Goal: Transaction & Acquisition: Subscribe to service/newsletter

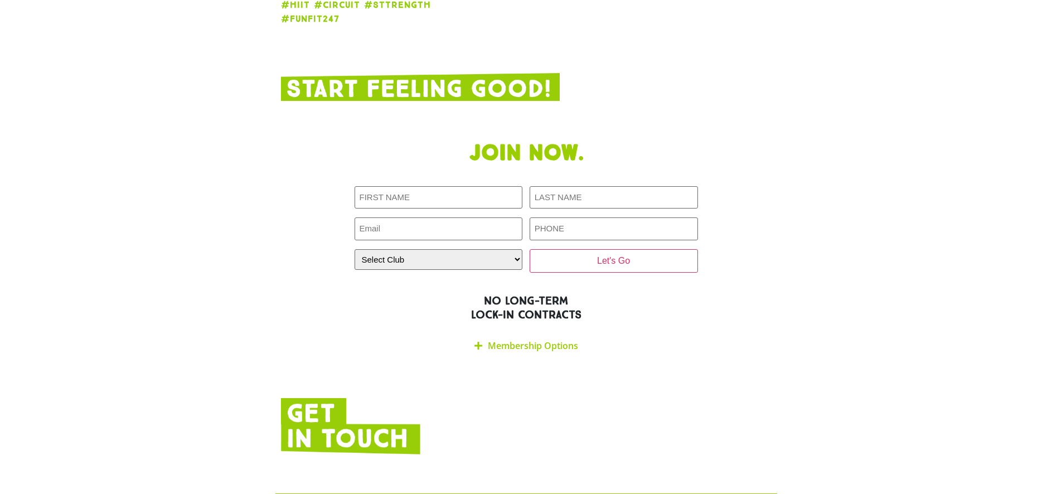
scroll to position [1821, 0]
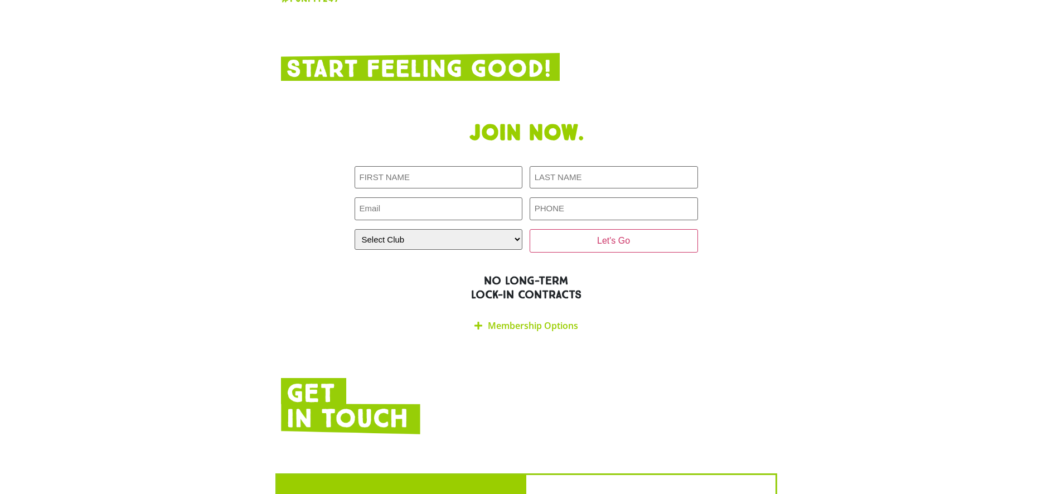
click at [504, 319] on link "Membership Options" at bounding box center [533, 325] width 90 height 12
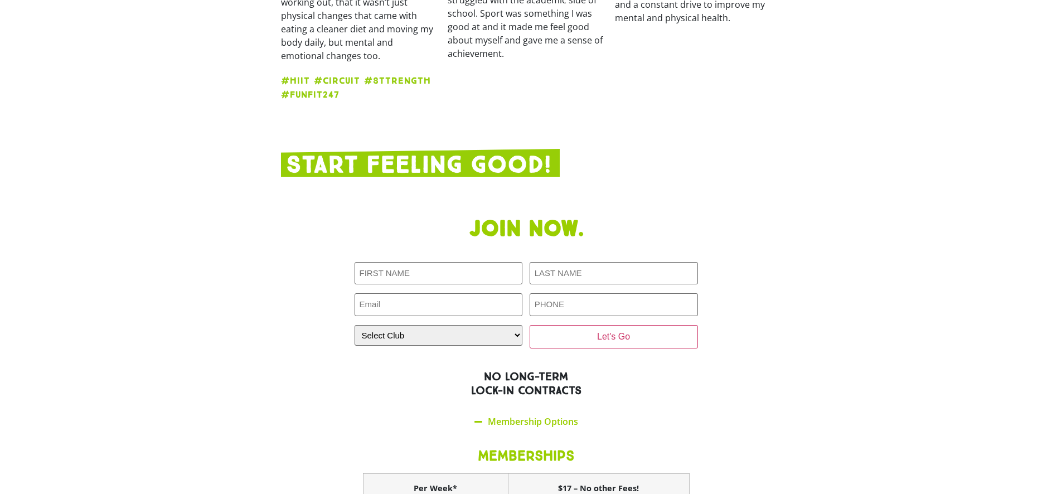
scroll to position [1783, 0]
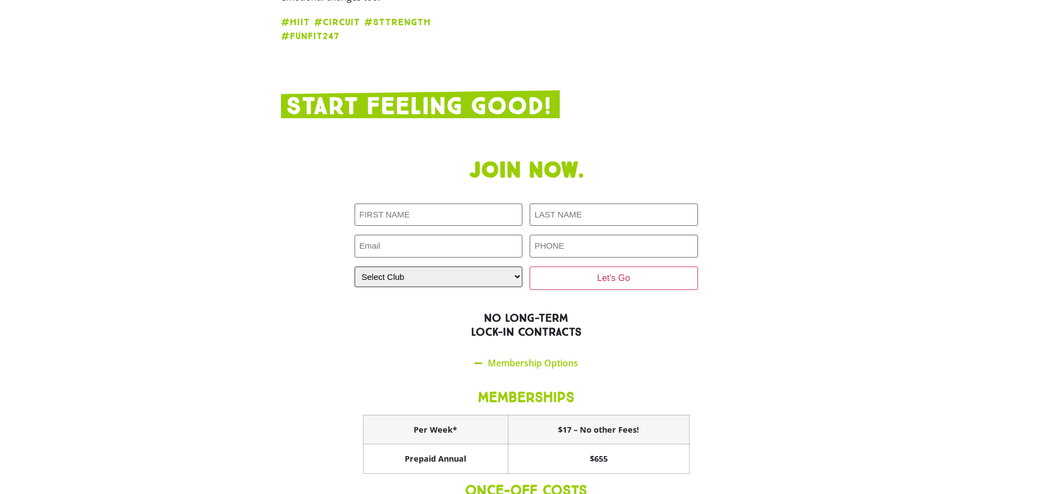
click at [512, 266] on select "Select Club [GEOGRAPHIC_DATA] [GEOGRAPHIC_DATA] [GEOGRAPHIC_DATA] [GEOGRAPHIC_D…" at bounding box center [438, 276] width 168 height 21
click at [251, 335] on section "Join now. First NAME (Required) LAST NAME (Required) Email (Required) PHONE (Re…" at bounding box center [526, 395] width 1052 height 487
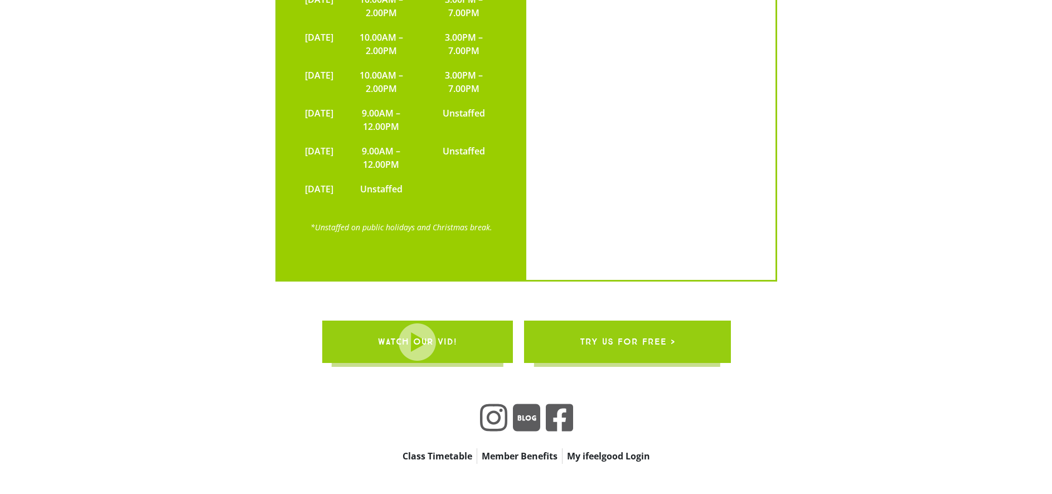
scroll to position [2790, 0]
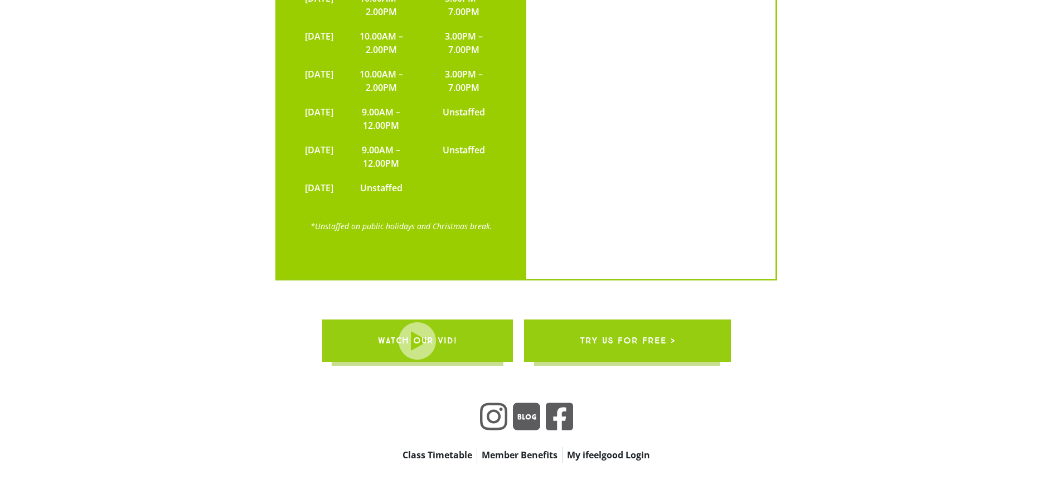
click at [638, 325] on span "try us for free >" at bounding box center [626, 340] width 95 height 31
